Goal: Transaction & Acquisition: Purchase product/service

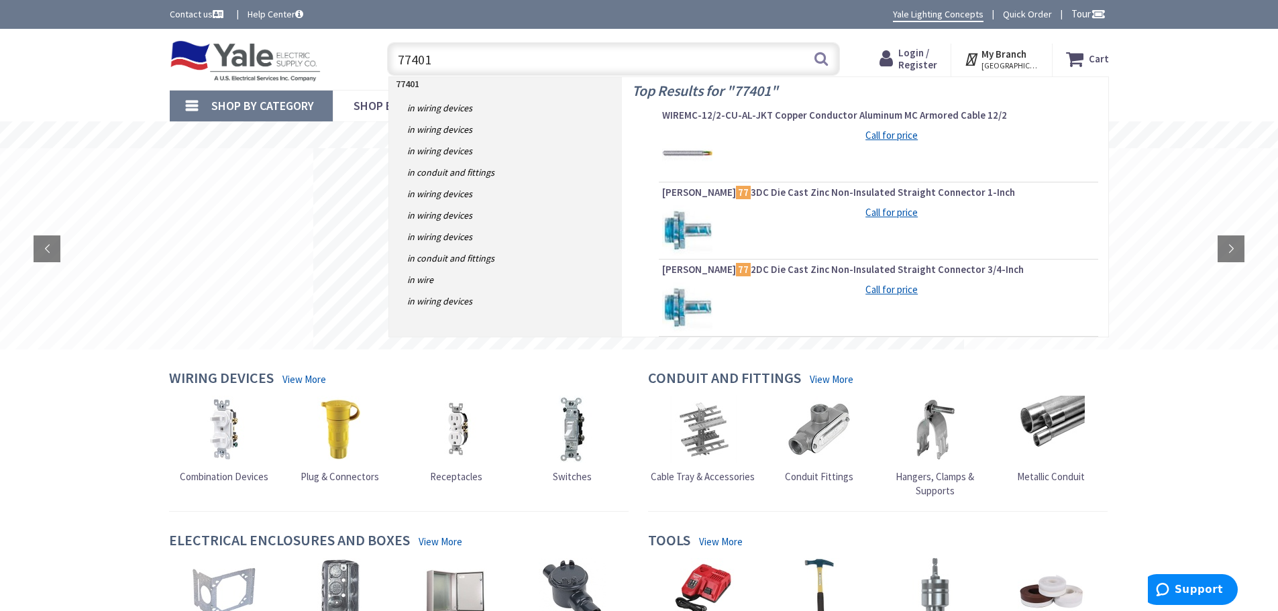
type input "774016"
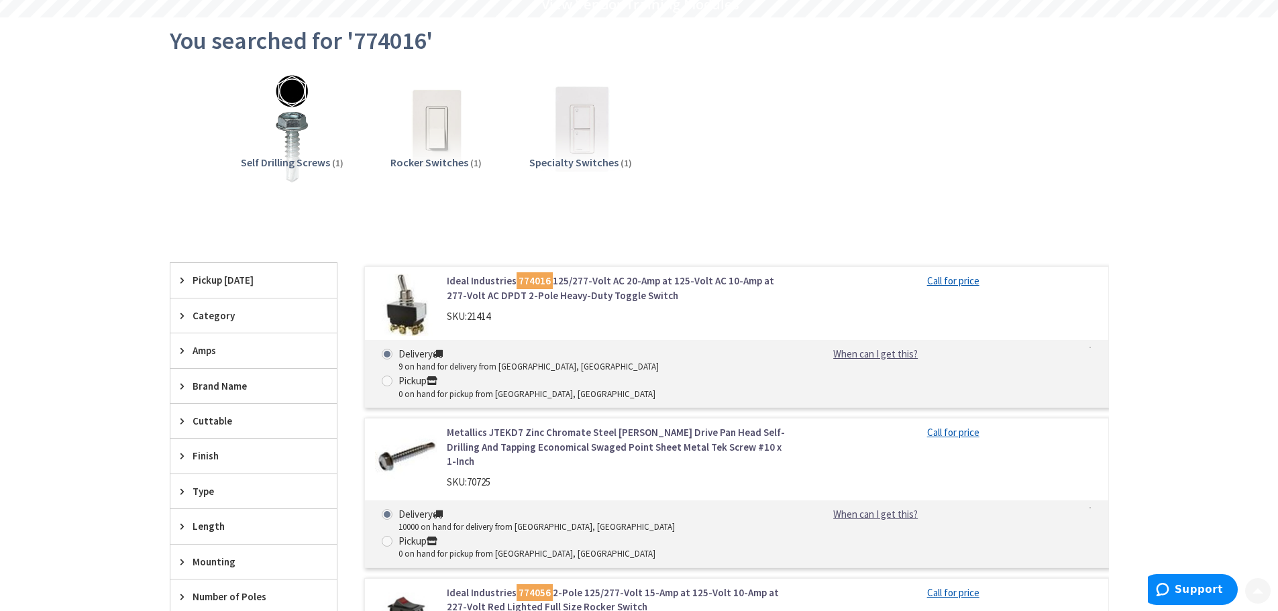
scroll to position [134, 0]
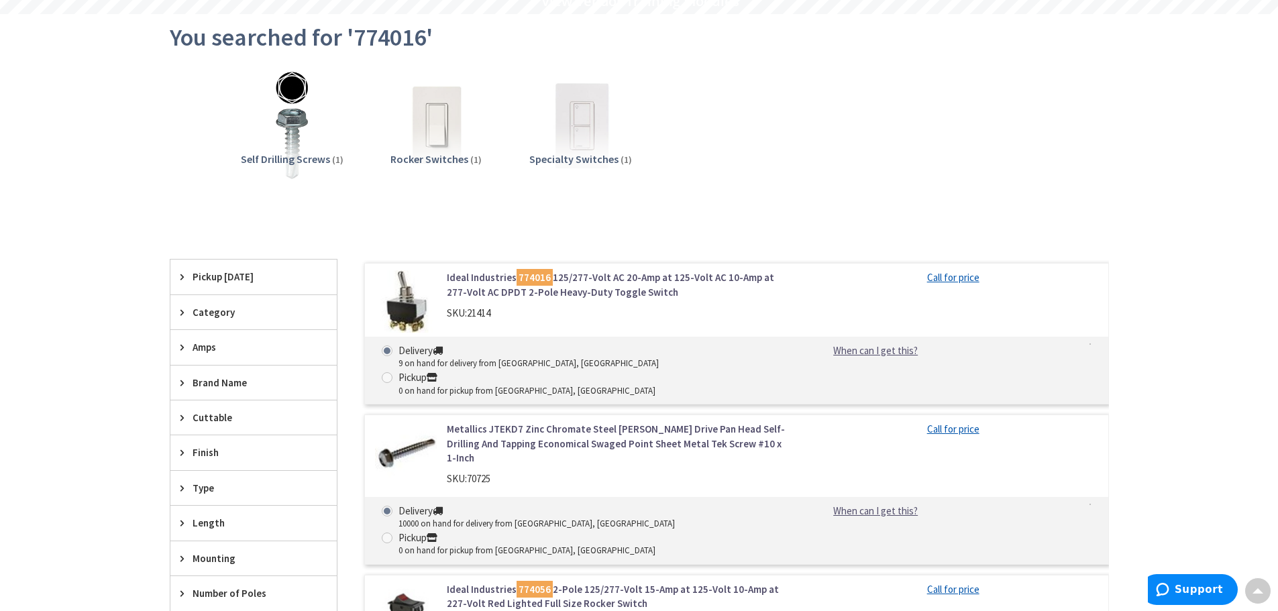
click at [663, 276] on link "Ideal Industries 774016 125/277-Volt AC 20-Amp at 125-Volt AC 10-Amp at 277-Vol…" at bounding box center [618, 284] width 342 height 29
